Goal: Task Accomplishment & Management: Manage account settings

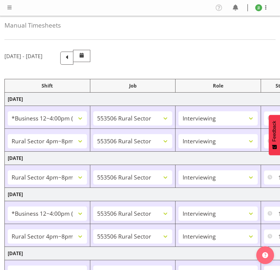
select select "81741"
select select "10587"
select select "47"
select select "81298"
select select "10587"
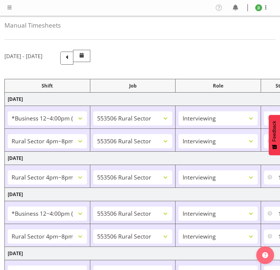
select select "47"
select select "81298"
select select "10587"
select select "47"
select select "81741"
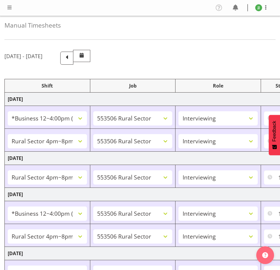
select select "10587"
select select "47"
select select "81298"
select select "10587"
select select "47"
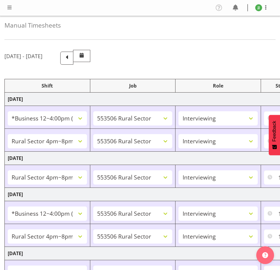
select select "81741"
select select "10587"
select select "47"
select select "81298"
select select "10587"
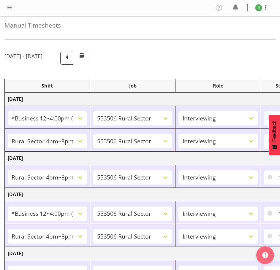
select select "47"
select select "81741"
select select "10587"
select select "47"
select select "81298"
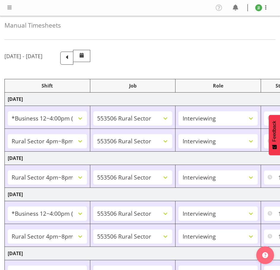
select select "10587"
select select "47"
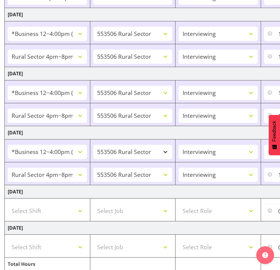
scroll to position [180, 0]
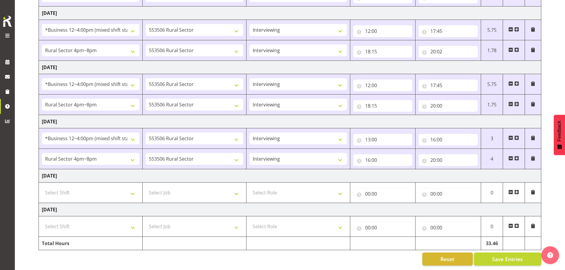
click at [279, 49] on div "[DATE] - [DATE] Shift Job Role Start Time End Time Total [DATE] !!Weekend Resid…" at bounding box center [302, 71] width 526 height 397
click at [279, 156] on input "16:00" at bounding box center [382, 160] width 59 height 12
click at [279, 171] on select "00 01 02 03 04 05 06 07 08 09 10 11 12 13 14 15 16 17 18 19 20 21 22 23" at bounding box center [393, 176] width 13 height 12
select select "17"
click at [279, 170] on select "00 01 02 03 04 05 06 07 08 09 10 11 12 13 14 15 16 17 18 19 20 21 22 23" at bounding box center [393, 176] width 13 height 12
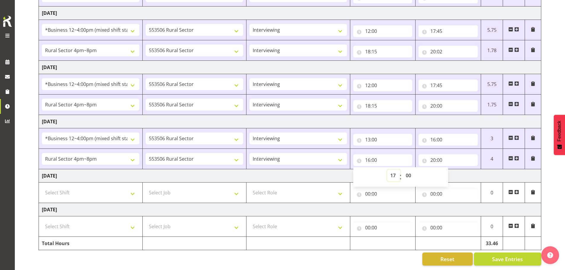
type input "17:00"
click at [279, 171] on select "00 01 02 03 04 05 06 07 08 09 10 11 12 13 14 15 16 17 18 19 20 21 22 23 24 25 2…" at bounding box center [408, 176] width 13 height 12
select select "10"
click at [279, 170] on select "00 01 02 03 04 05 06 07 08 09 10 11 12 13 14 15 16 17 18 19 20 21 22 23 24 25 2…" at bounding box center [408, 176] width 13 height 12
type input "17:10"
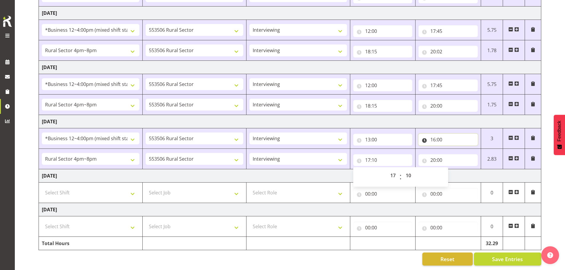
click at [279, 134] on input "16:00" at bounding box center [447, 140] width 59 height 12
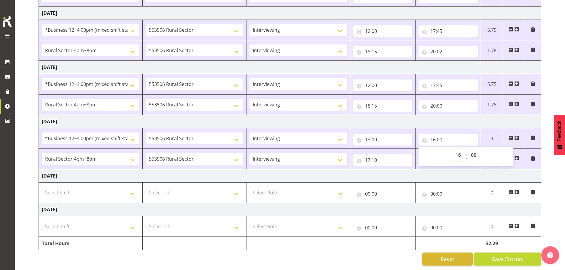
click at [279, 151] on select "00 01 02 03 04 05 06 07 08 09 10 11 12 13 14 15 16 17 18 19 20 21 22 23" at bounding box center [458, 155] width 13 height 12
click at [279, 149] on select "00 01 02 03 04 05 06 07 08 09 10 11 12 13 14 15 16 17 18 19 20 21 22 23 24 25 2…" at bounding box center [474, 155] width 13 height 12
select select "41"
click at [279, 149] on select "00 01 02 03 04 05 06 07 08 09 10 11 12 13 14 15 16 17 18 19 20 21 22 23 24 25 2…" at bounding box center [474, 155] width 13 height 12
type input "16:41"
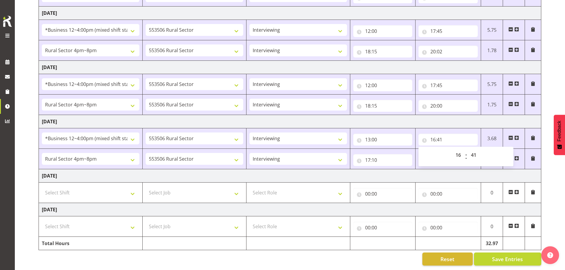
click at [279, 169] on td "[DATE]" at bounding box center [290, 175] width 502 height 13
click at [279, 255] on span "Save Entries" at bounding box center [507, 259] width 31 height 8
